Goal: Task Accomplishment & Management: Manage account settings

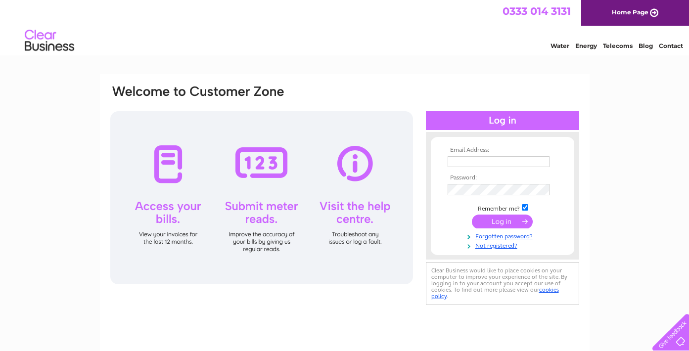
type input "[EMAIL_ADDRESS][DOMAIN_NAME]"
click at [489, 219] on input "submit" at bounding box center [502, 223] width 61 height 14
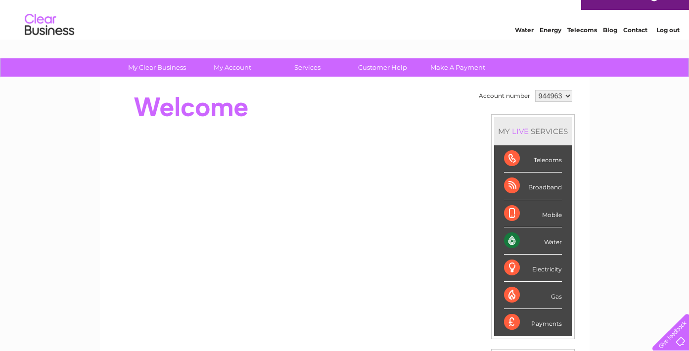
scroll to position [19, 0]
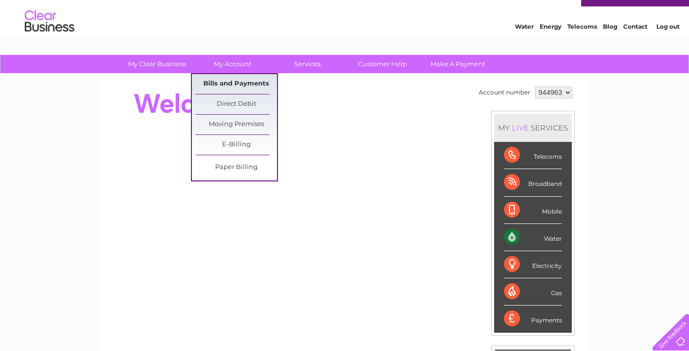
click at [234, 83] on link "Bills and Payments" at bounding box center [236, 84] width 82 height 20
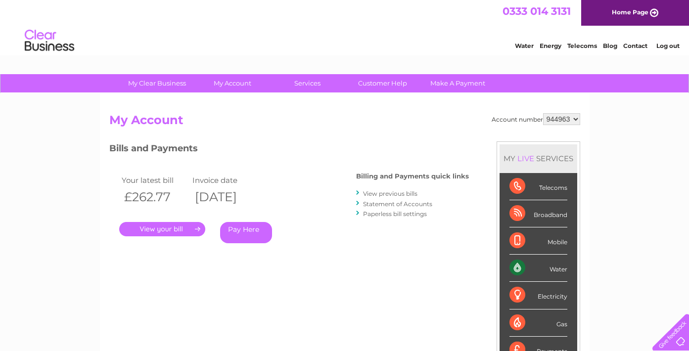
click at [165, 226] on link "." at bounding box center [162, 229] width 86 height 14
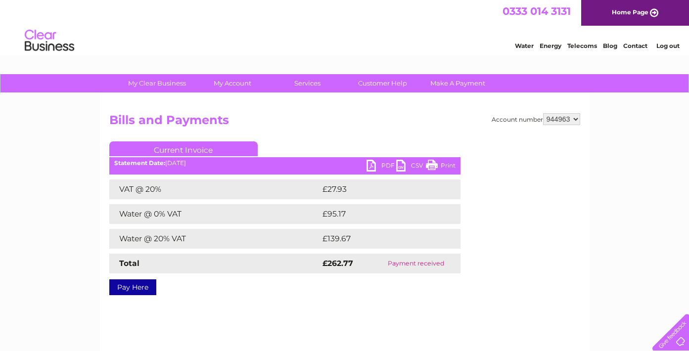
click at [370, 165] on link "PDF" at bounding box center [382, 167] width 30 height 14
